Goal: Task Accomplishment & Management: Complete application form

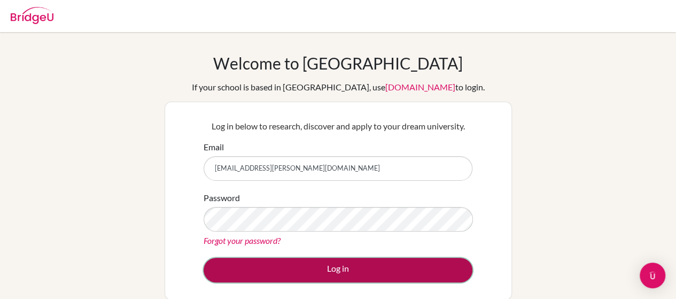
click at [346, 269] on button "Log in" at bounding box center [338, 270] width 269 height 25
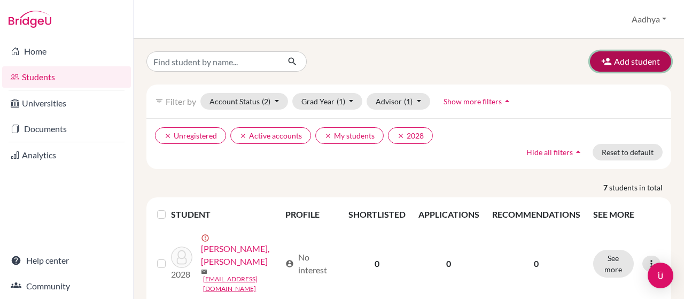
click at [605, 59] on button "Add student" at bounding box center [630, 61] width 81 height 20
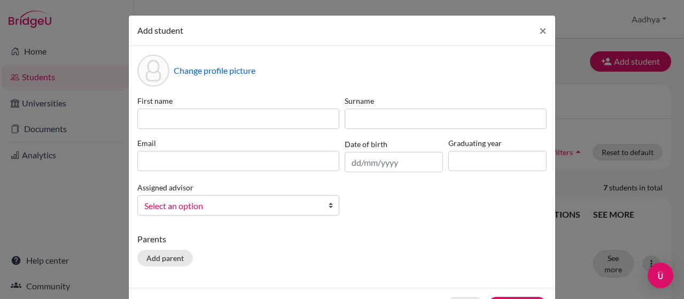
click at [167, 134] on div "First name Surname Email Date of birth Graduating year Assigned advisor [PERSON…" at bounding box center [342, 159] width 415 height 129
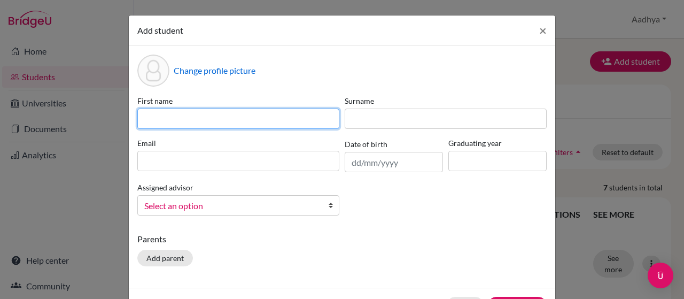
click at [166, 126] on input at bounding box center [238, 118] width 202 height 20
type input "Arya"
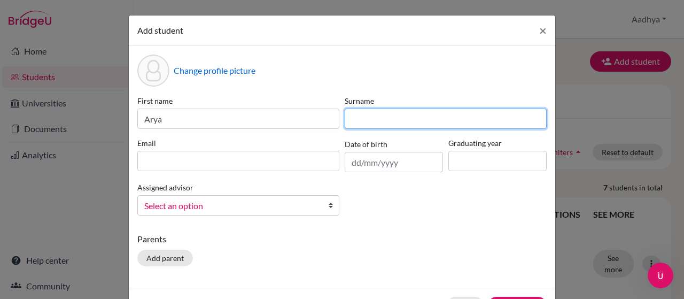
click at [356, 115] on input at bounding box center [446, 118] width 202 height 20
click at [373, 118] on input "Karam" at bounding box center [446, 118] width 202 height 20
type input "Karami"
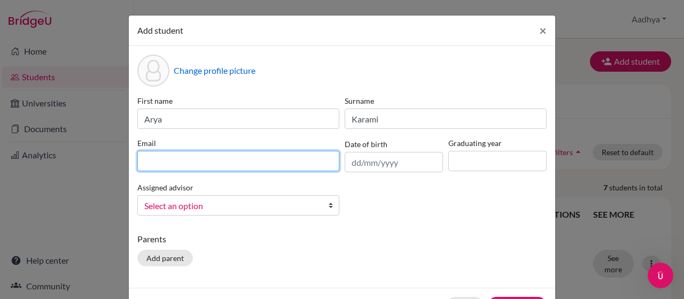
click at [187, 158] on input at bounding box center [238, 161] width 202 height 20
type input "[EMAIL_ADDRESS][DOMAIN_NAME]"
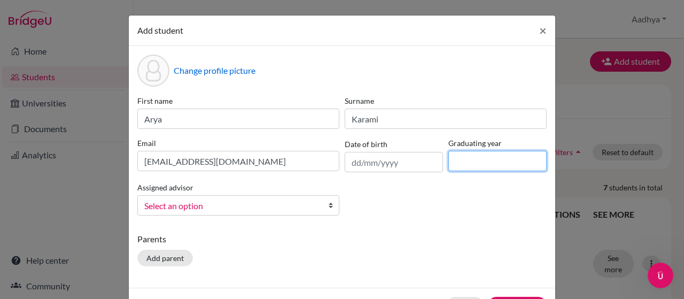
click at [467, 157] on input at bounding box center [497, 161] width 98 height 20
type input "2029"
click at [328, 207] on b at bounding box center [333, 205] width 11 height 19
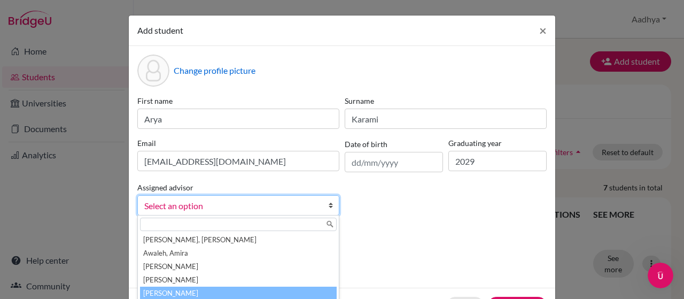
click at [188, 291] on li "[PERSON_NAME]" at bounding box center [238, 292] width 197 height 13
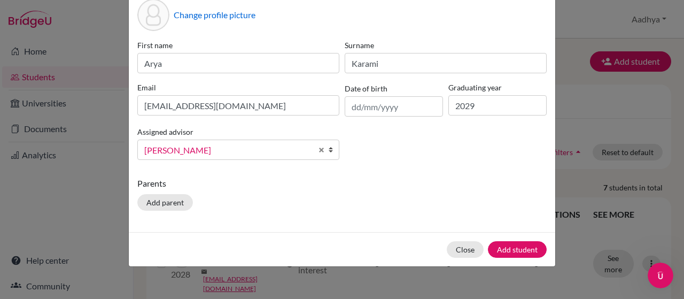
scroll to position [64, 0]
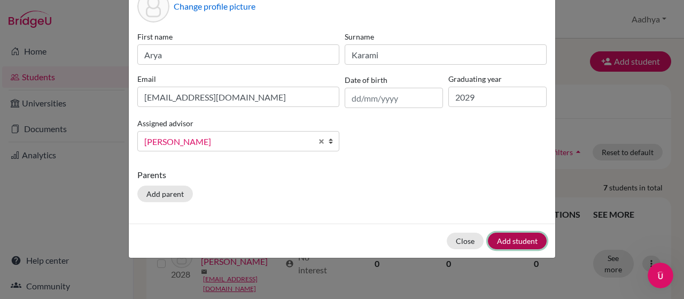
click at [515, 242] on button "Add student" at bounding box center [517, 240] width 59 height 17
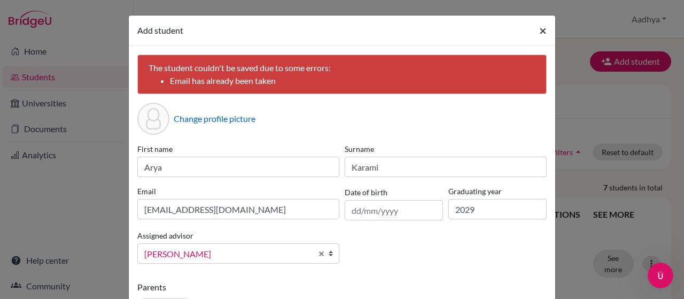
click at [539, 30] on span "×" at bounding box center [542, 29] width 7 height 15
